Goal: Find specific page/section: Find specific page/section

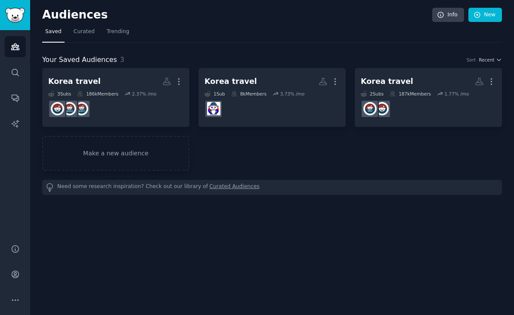
click at [128, 77] on h2 "Korea travel More" at bounding box center [115, 81] width 135 height 15
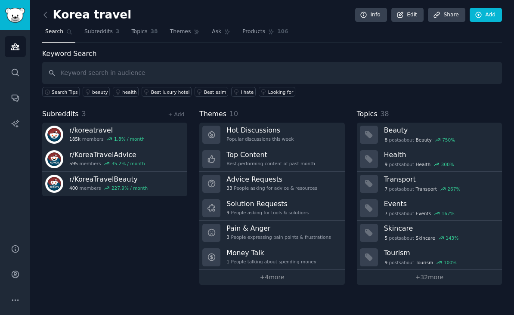
click at [107, 30] on span "Subreddits" at bounding box center [98, 32] width 28 height 8
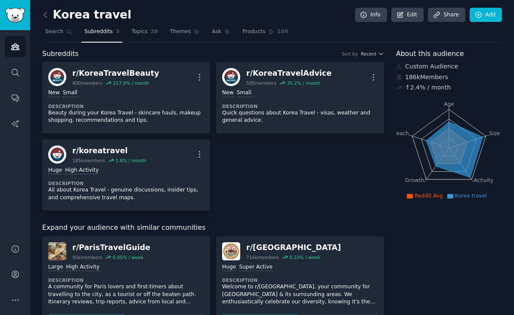
click at [141, 31] on span "Topics" at bounding box center [139, 32] width 16 height 8
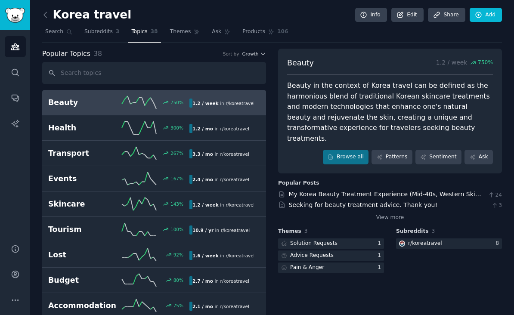
click at [194, 34] on icon at bounding box center [197, 32] width 6 height 6
